Goal: Communication & Community: Answer question/provide support

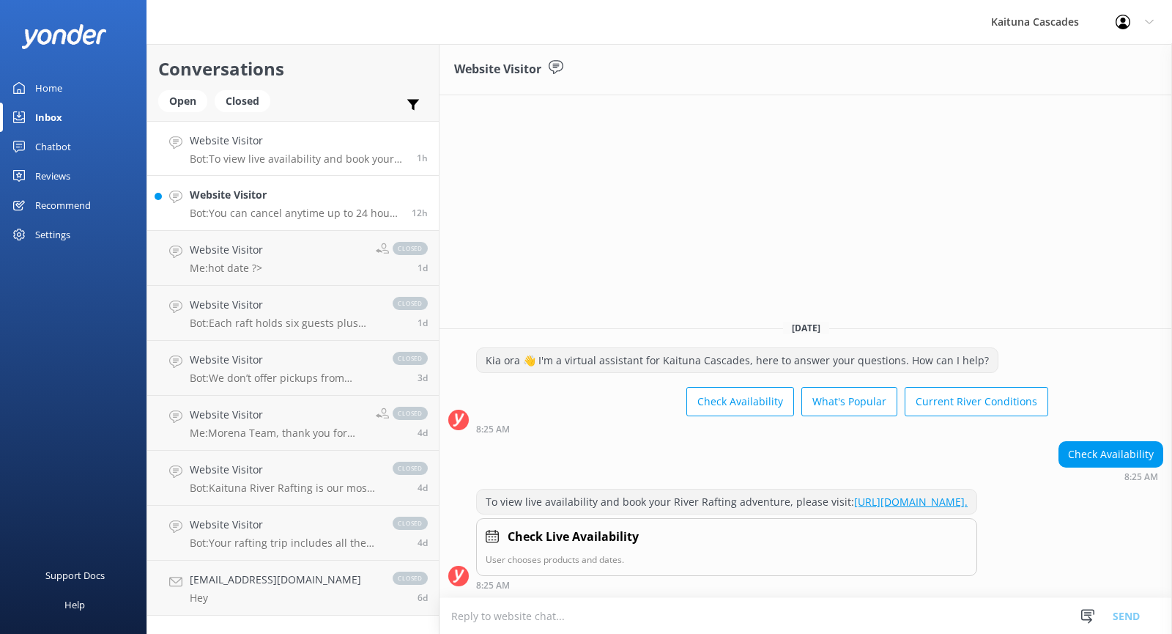
click at [312, 187] on h4 "Website Visitor" at bounding box center [295, 195] width 211 height 16
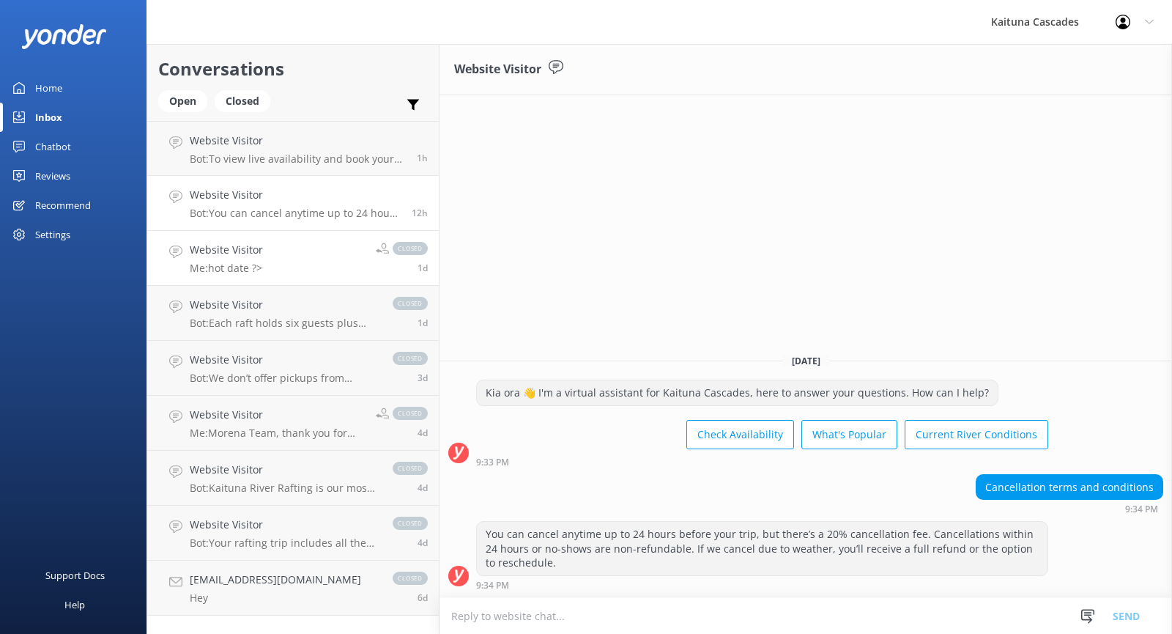
click at [229, 250] on h4 "Website Visitor" at bounding box center [226, 250] width 73 height 16
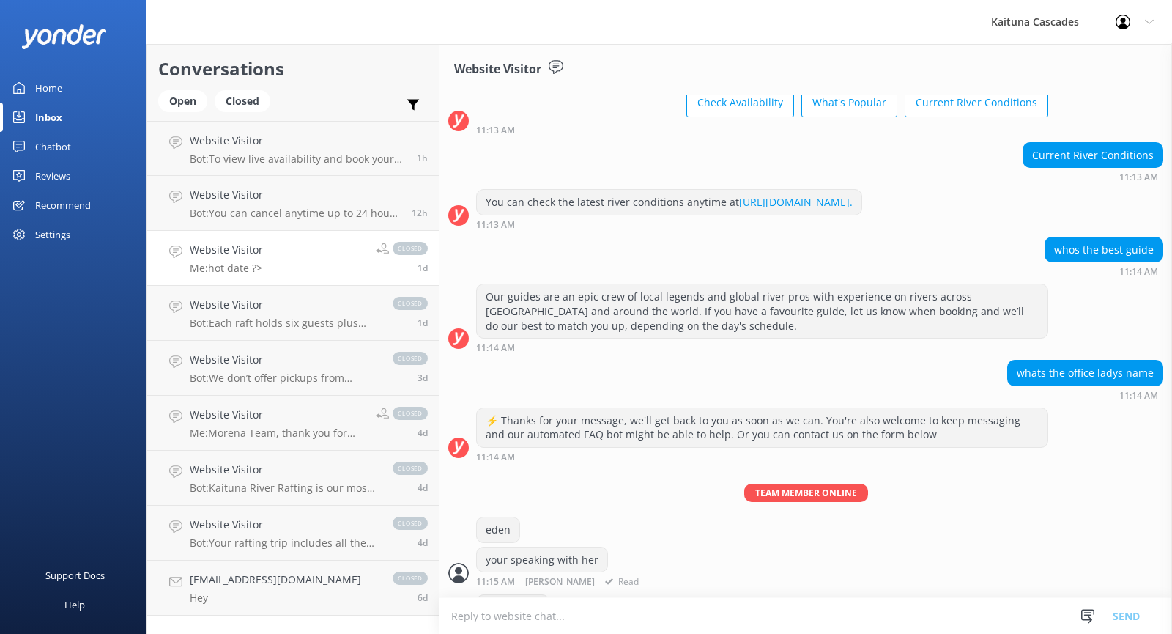
scroll to position [15, 0]
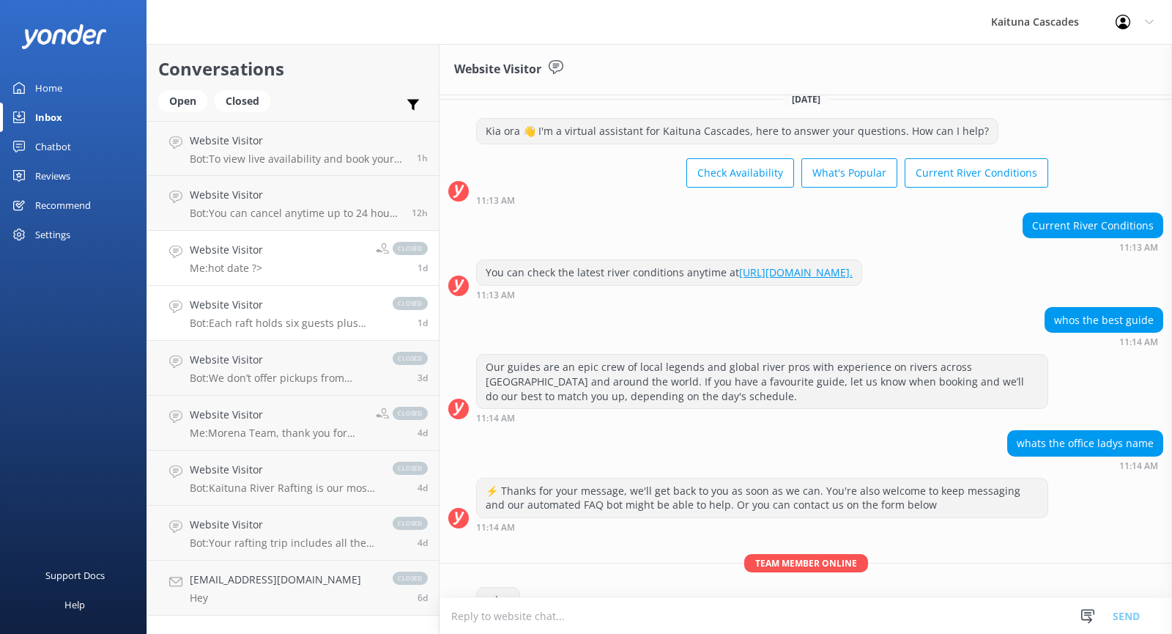
click at [289, 308] on h4 "Website Visitor" at bounding box center [284, 305] width 188 height 16
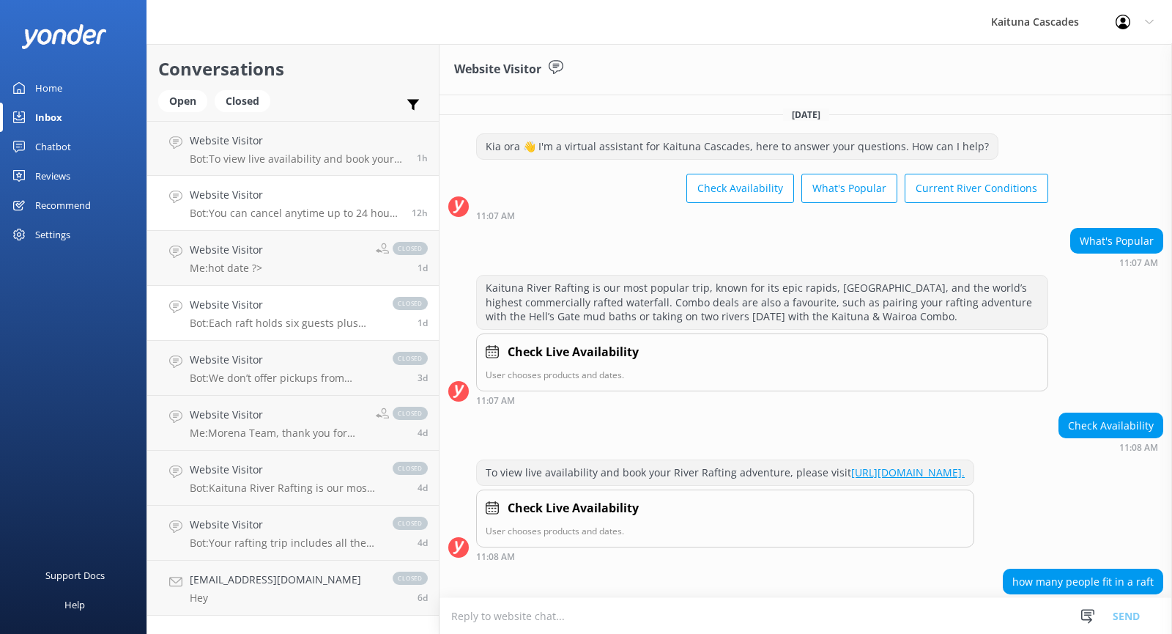
scroll to position [111, 0]
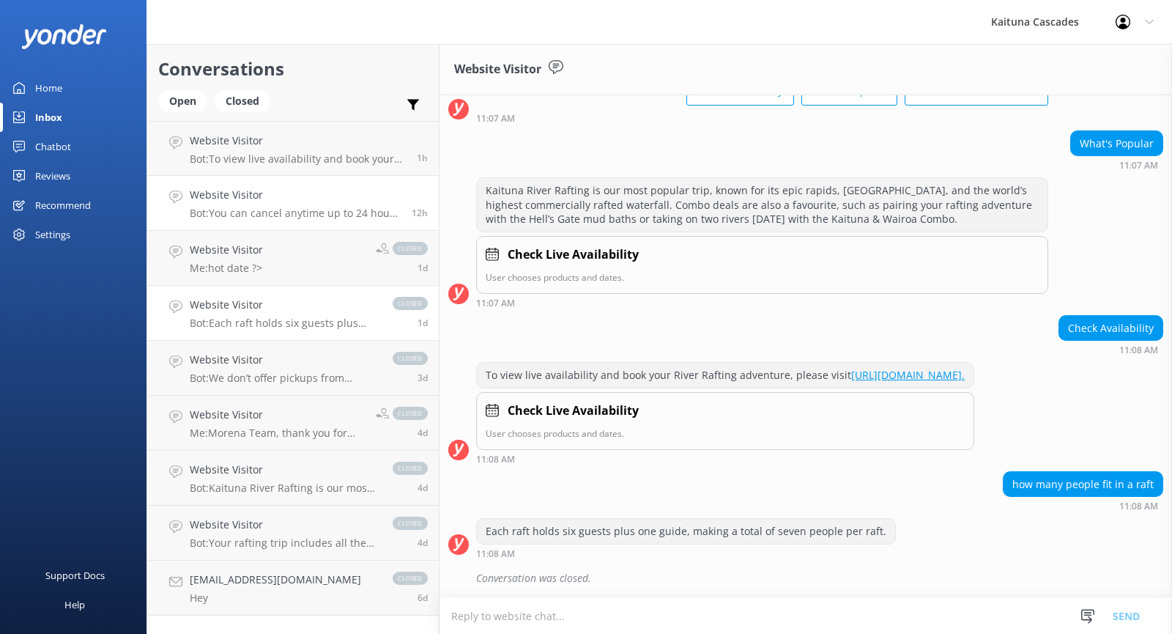
click at [267, 196] on h4 "Website Visitor" at bounding box center [295, 195] width 211 height 16
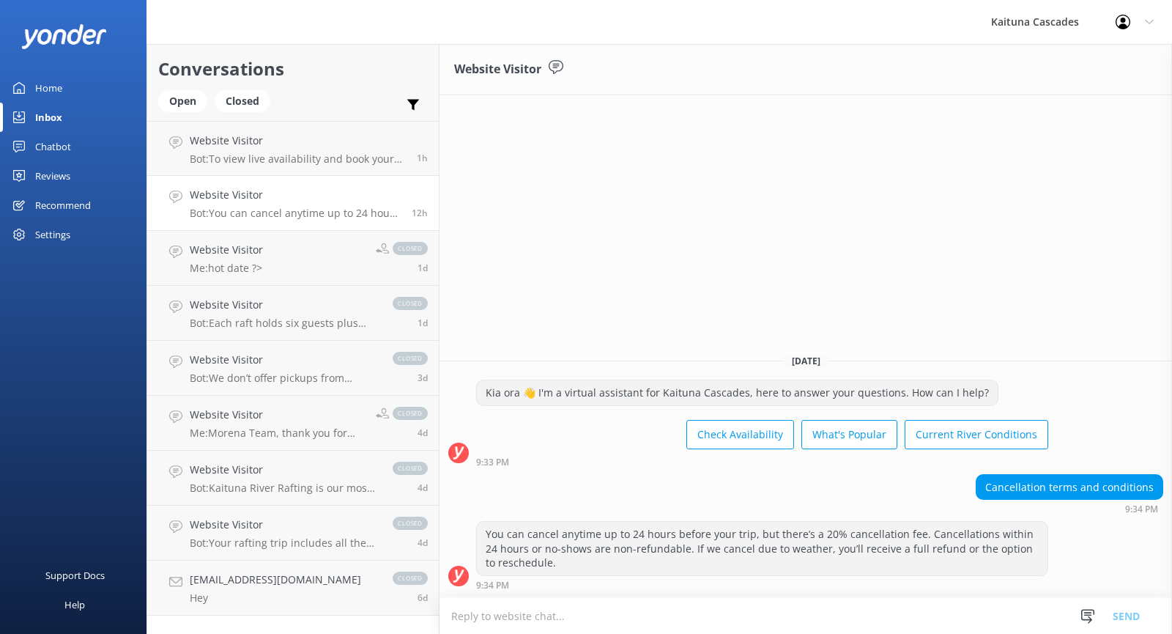
drag, startPoint x: 527, startPoint y: 68, endPoint x: 563, endPoint y: 72, distance: 36.8
click at [527, 68] on h3 "Website Visitor" at bounding box center [497, 69] width 87 height 19
click at [563, 71] on icon at bounding box center [556, 67] width 15 height 15
click at [554, 62] on icon at bounding box center [556, 67] width 15 height 15
click at [49, 172] on div "Reviews" at bounding box center [52, 175] width 35 height 29
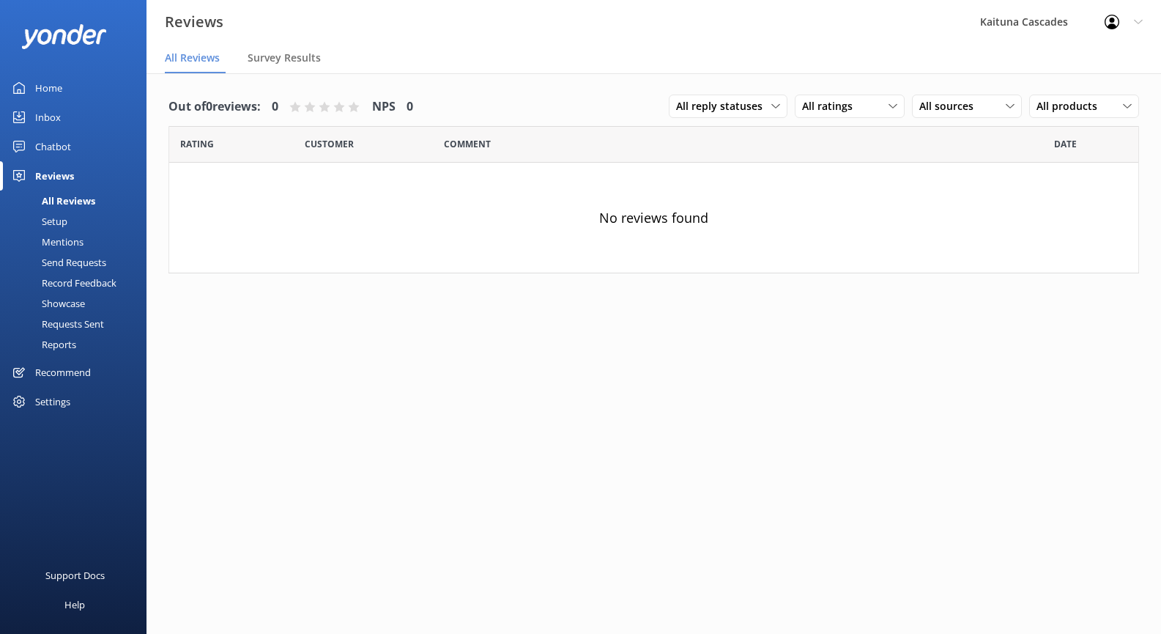
click at [59, 142] on div "Chatbot" at bounding box center [53, 146] width 36 height 29
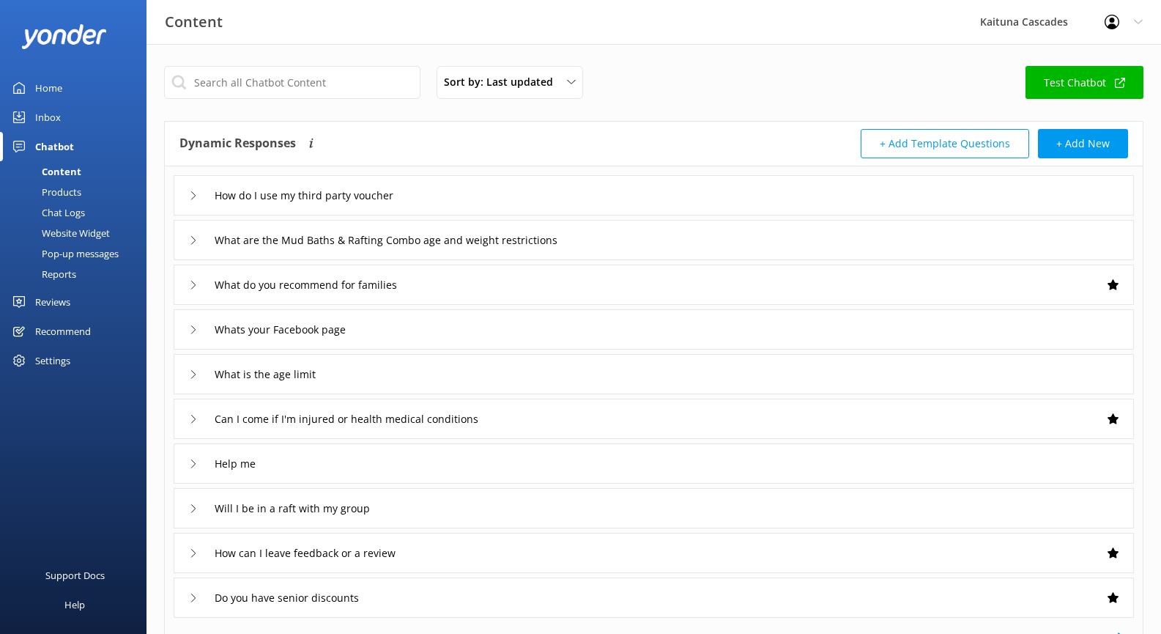
click at [33, 115] on link "Inbox" at bounding box center [73, 117] width 146 height 29
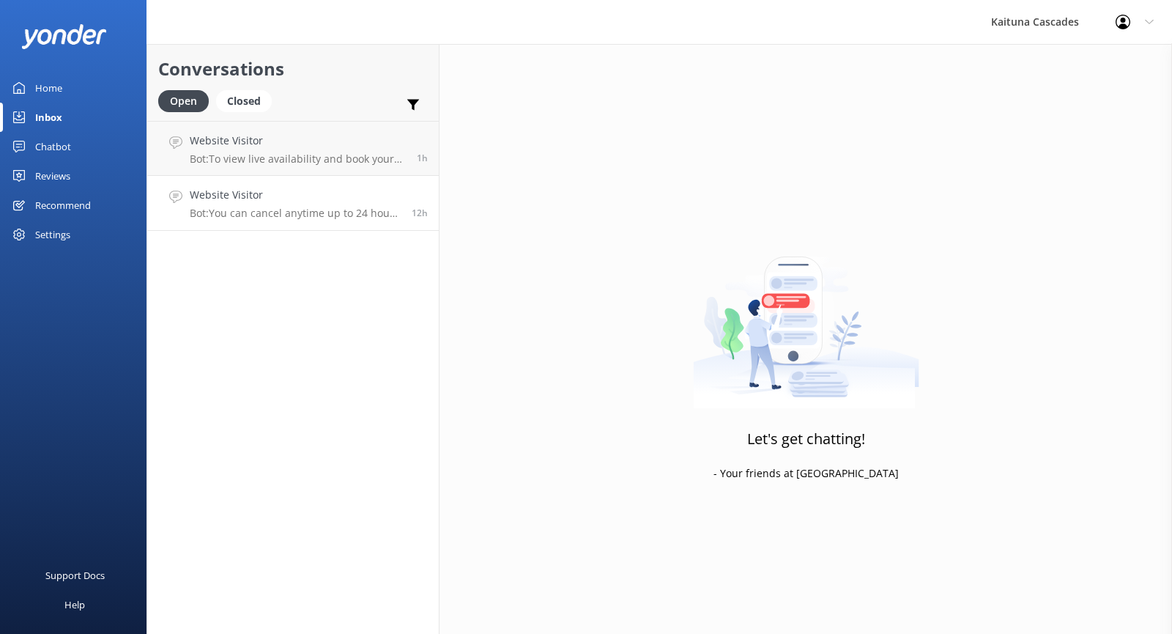
click at [315, 209] on p "Bot: You can cancel anytime up to 24 hours before your trip, but there’s a 20% …" at bounding box center [295, 213] width 211 height 13
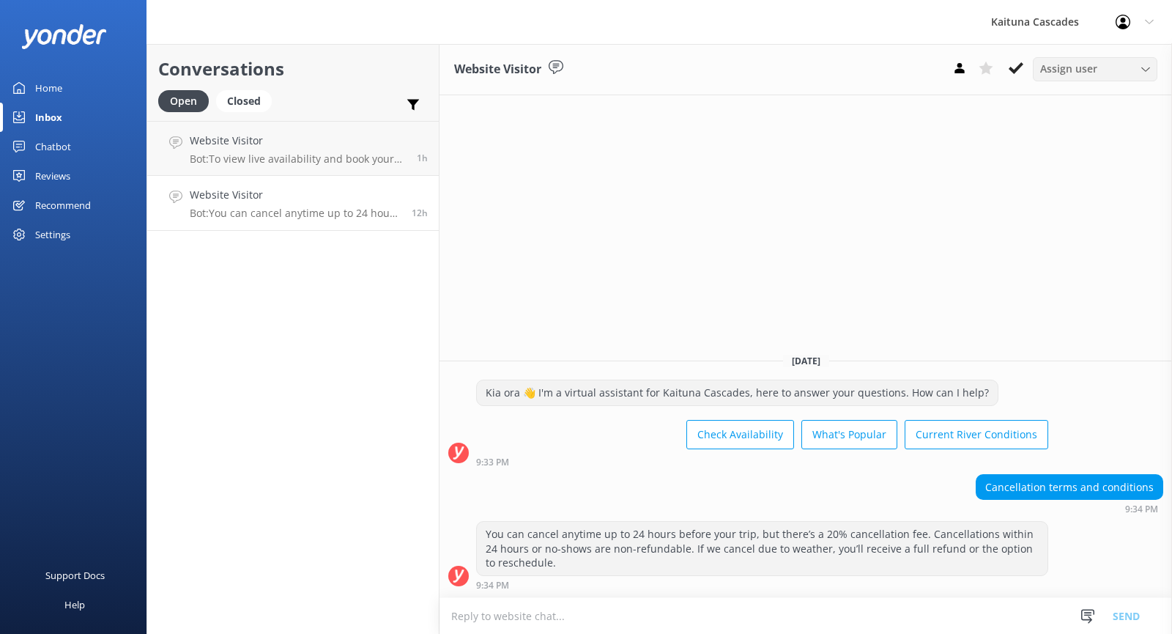
click at [1092, 68] on span "Assign user" at bounding box center [1068, 69] width 57 height 16
drag, startPoint x: 1088, startPoint y: 137, endPoint x: 1034, endPoint y: 94, distance: 68.9
click at [1088, 137] on div "Website Visitor Assign user [PERSON_NAME] [DATE] Kia ora 👋 I'm a virtual assist…" at bounding box center [805, 339] width 732 height 590
click at [665, 606] on textarea at bounding box center [805, 616] width 732 height 36
drag, startPoint x: 532, startPoint y: 264, endPoint x: 434, endPoint y: 203, distance: 116.5
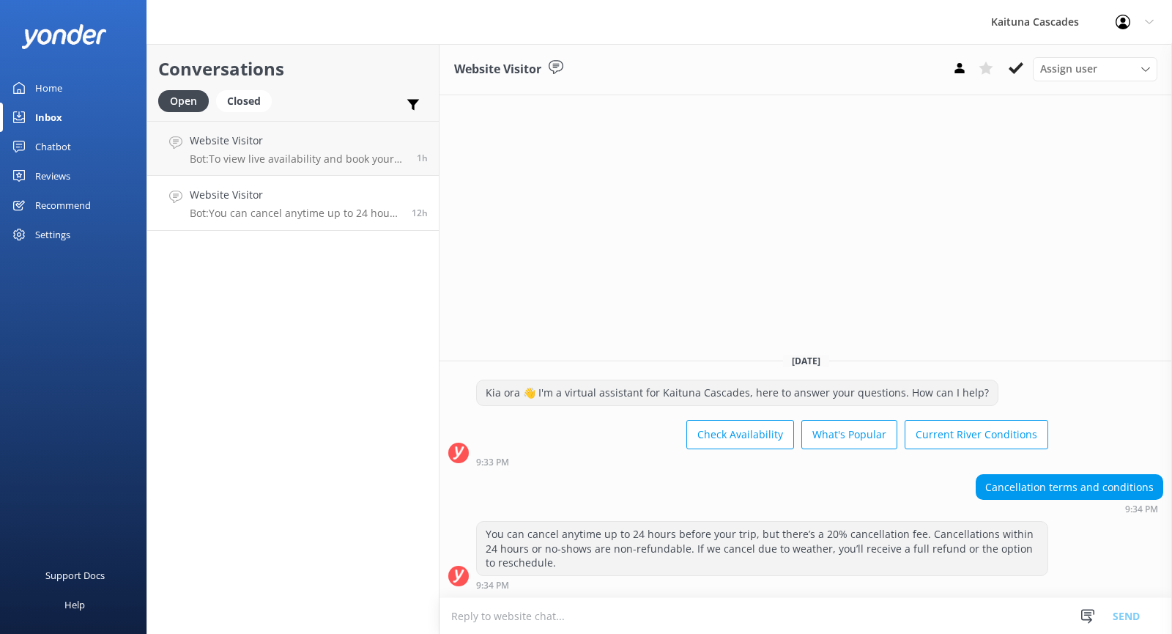
click at [532, 264] on div "Website Visitor Assign user [PERSON_NAME] [DATE] Kia ora 👋 I'm a virtual assist…" at bounding box center [805, 339] width 732 height 590
click at [242, 102] on div "Closed" at bounding box center [244, 101] width 56 height 22
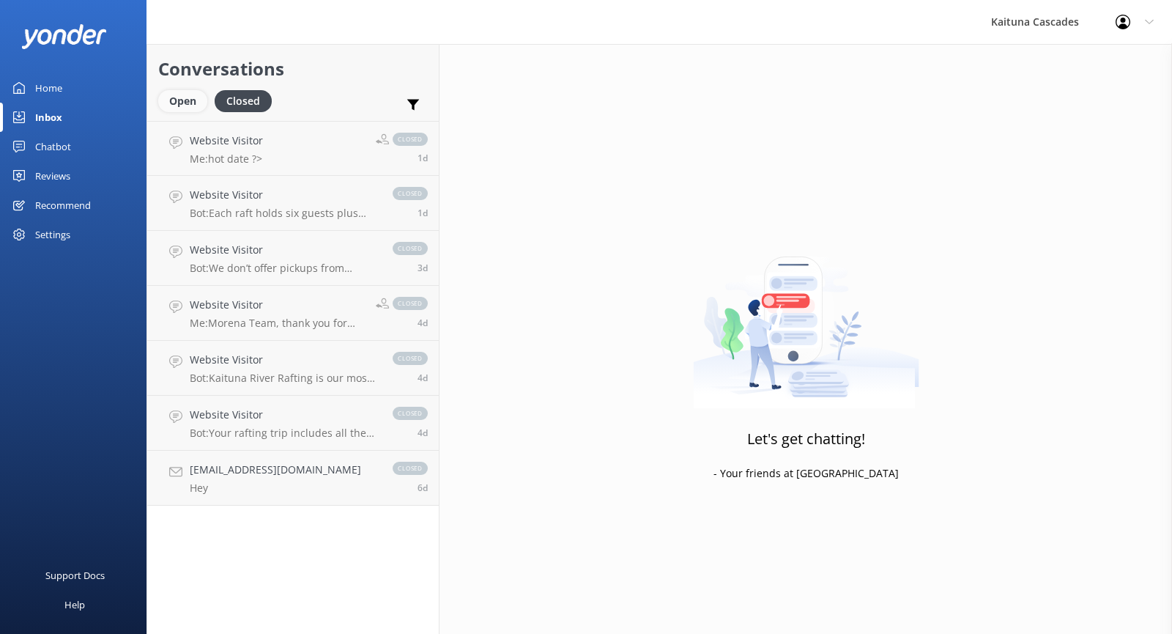
click at [193, 103] on div "Open" at bounding box center [182, 101] width 49 height 22
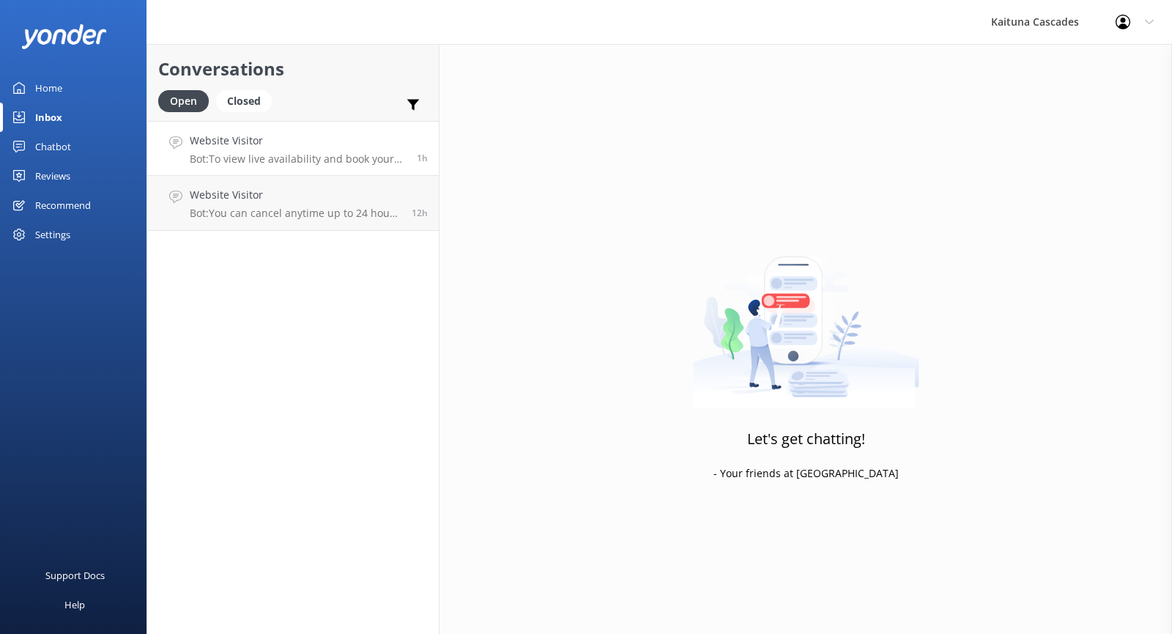
click at [242, 163] on p "Bot: To view live availability and book your River Rafting adventure, please vi…" at bounding box center [298, 158] width 216 height 13
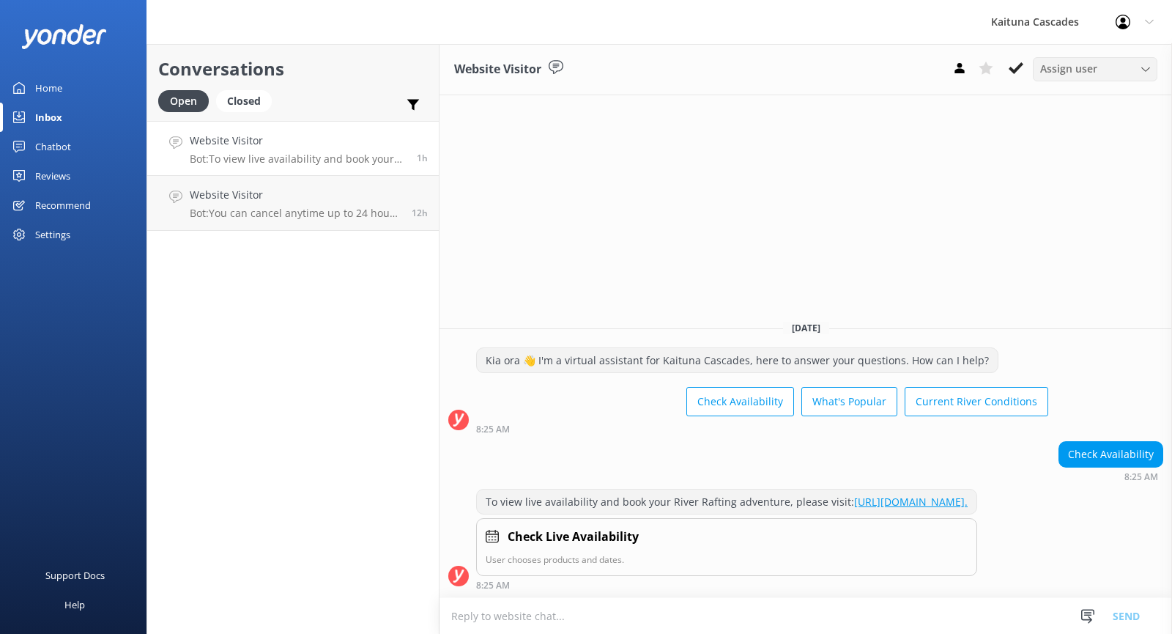
click at [1095, 70] on span "Assign user" at bounding box center [1068, 69] width 57 height 16
click at [1092, 188] on div "Website Visitor Assign user [PERSON_NAME] [DATE] Kia ora 👋 I'm a virtual assist…" at bounding box center [805, 339] width 732 height 590
click at [1019, 68] on icon at bounding box center [1016, 68] width 15 height 15
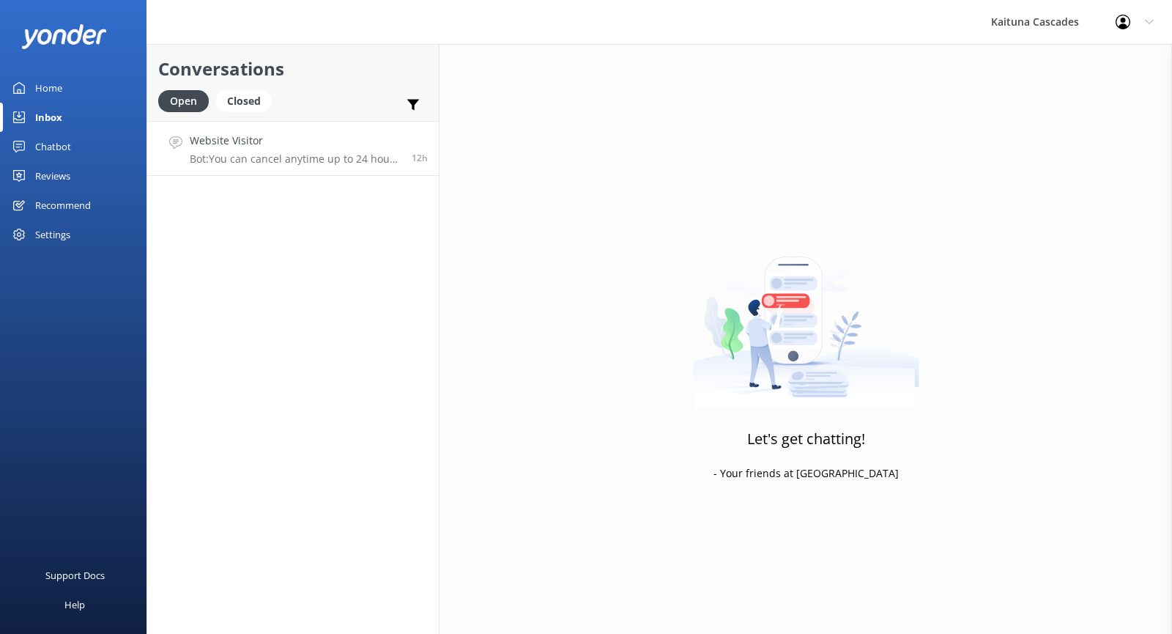
click at [257, 149] on div "Website Visitor Bot: You can cancel anytime up to 24 hours before your trip, bu…" at bounding box center [295, 148] width 211 height 31
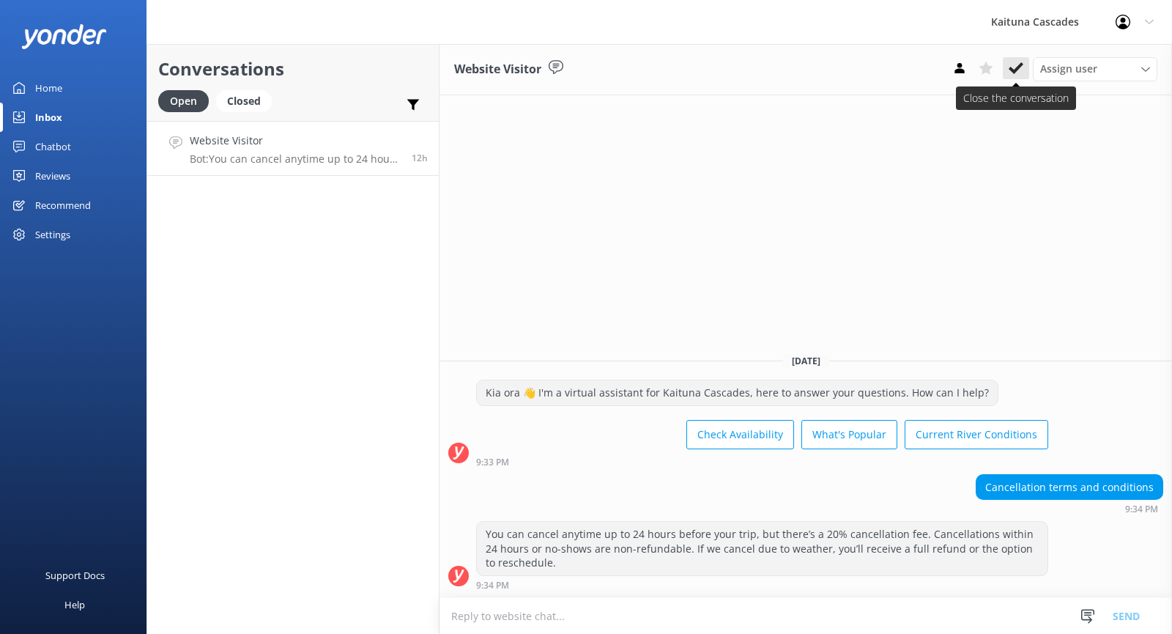
click at [1021, 72] on icon at bounding box center [1016, 68] width 15 height 15
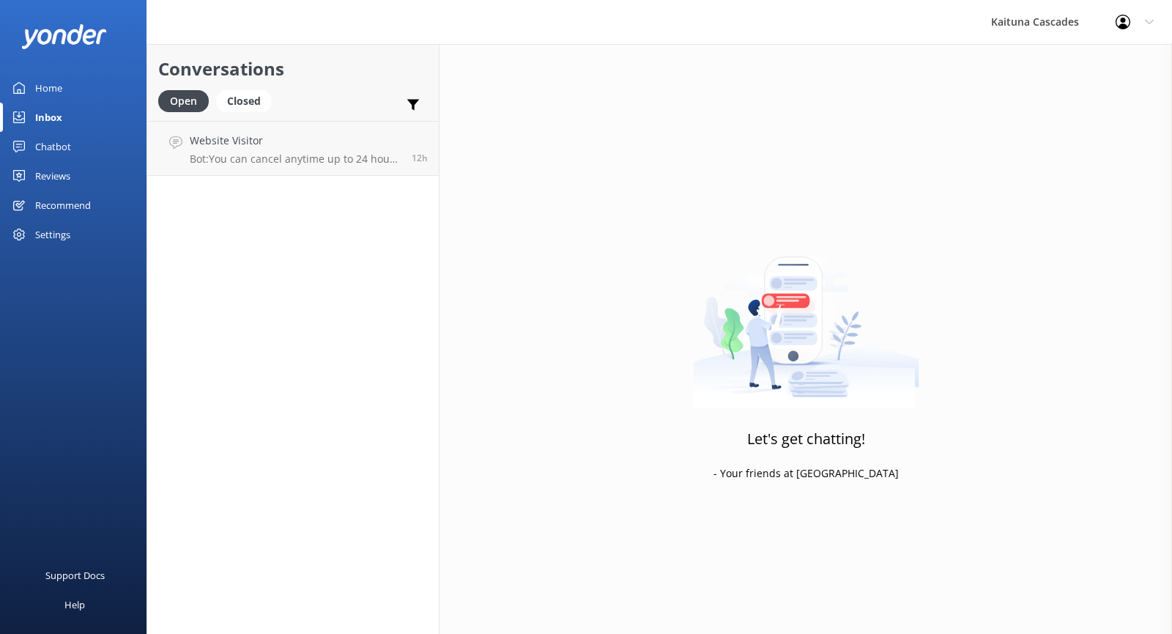
click at [31, 76] on link "Home" at bounding box center [73, 87] width 146 height 29
